Goal: Find contact information: Find contact information

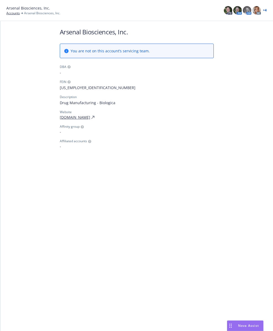
click at [246, 12] on img at bounding box center [247, 10] width 8 height 8
click at [255, 12] on img at bounding box center [256, 10] width 8 height 8
click at [263, 9] on link "+ 4" at bounding box center [265, 10] width 4 height 3
click at [265, 9] on link "+ 4" at bounding box center [265, 10] width 4 height 3
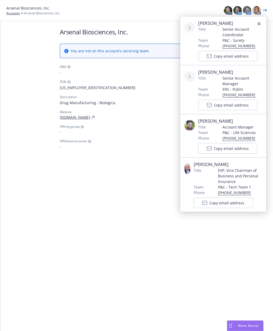
scroll to position [21, 0]
